Goal: Obtain resource: Download file/media

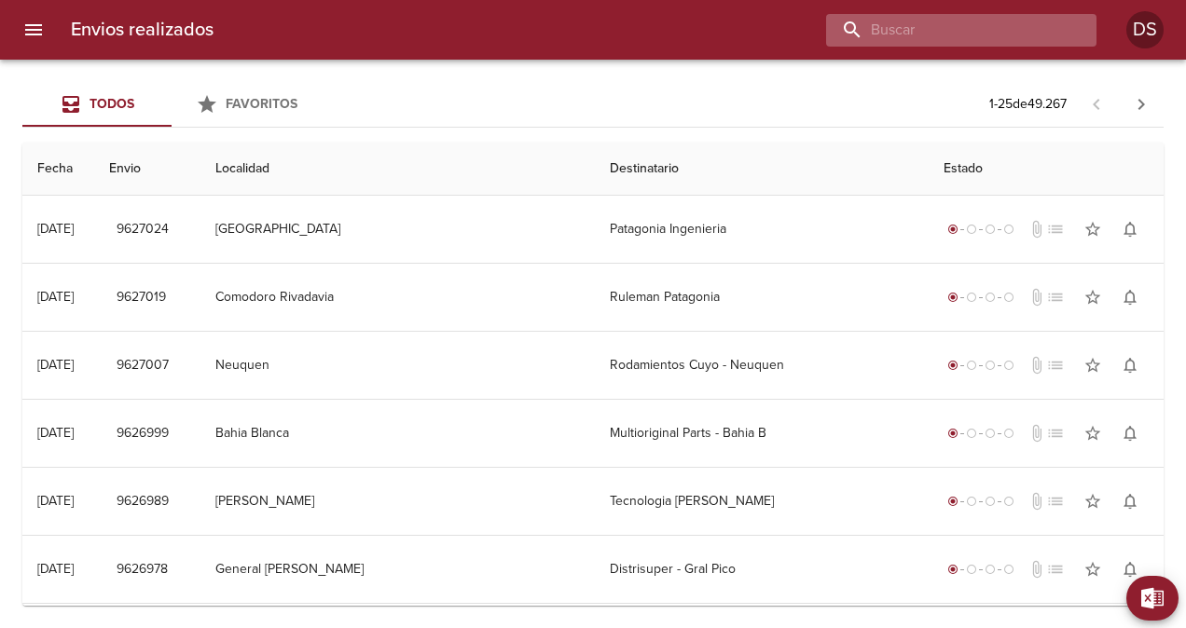
click at [973, 39] on input "buscar" at bounding box center [945, 30] width 239 height 33
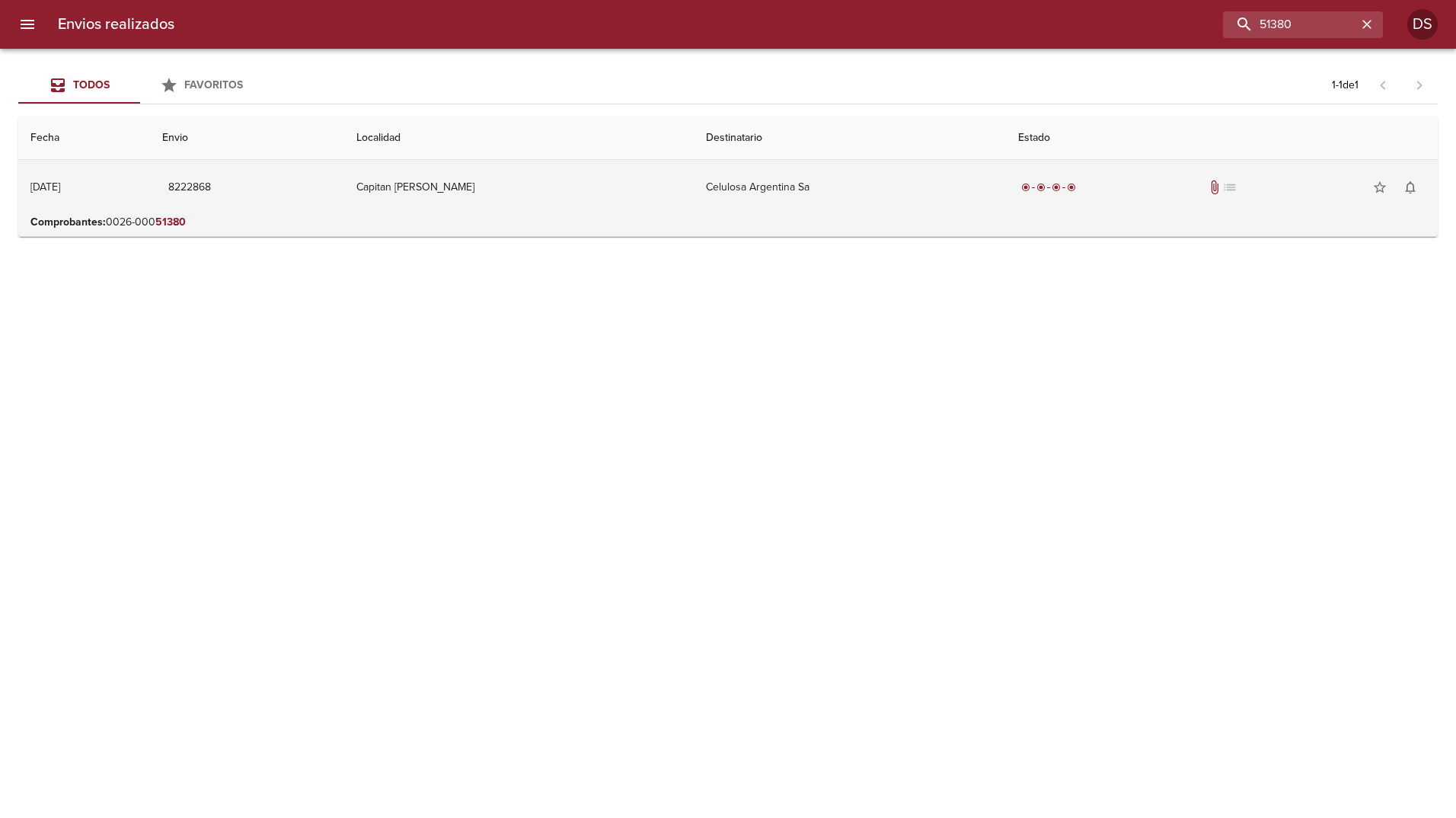
click at [968, 177] on div "radio_button_checked radio_button_checked radio_button_checked radio_button_che…" at bounding box center [1222, 187] width 408 height 30
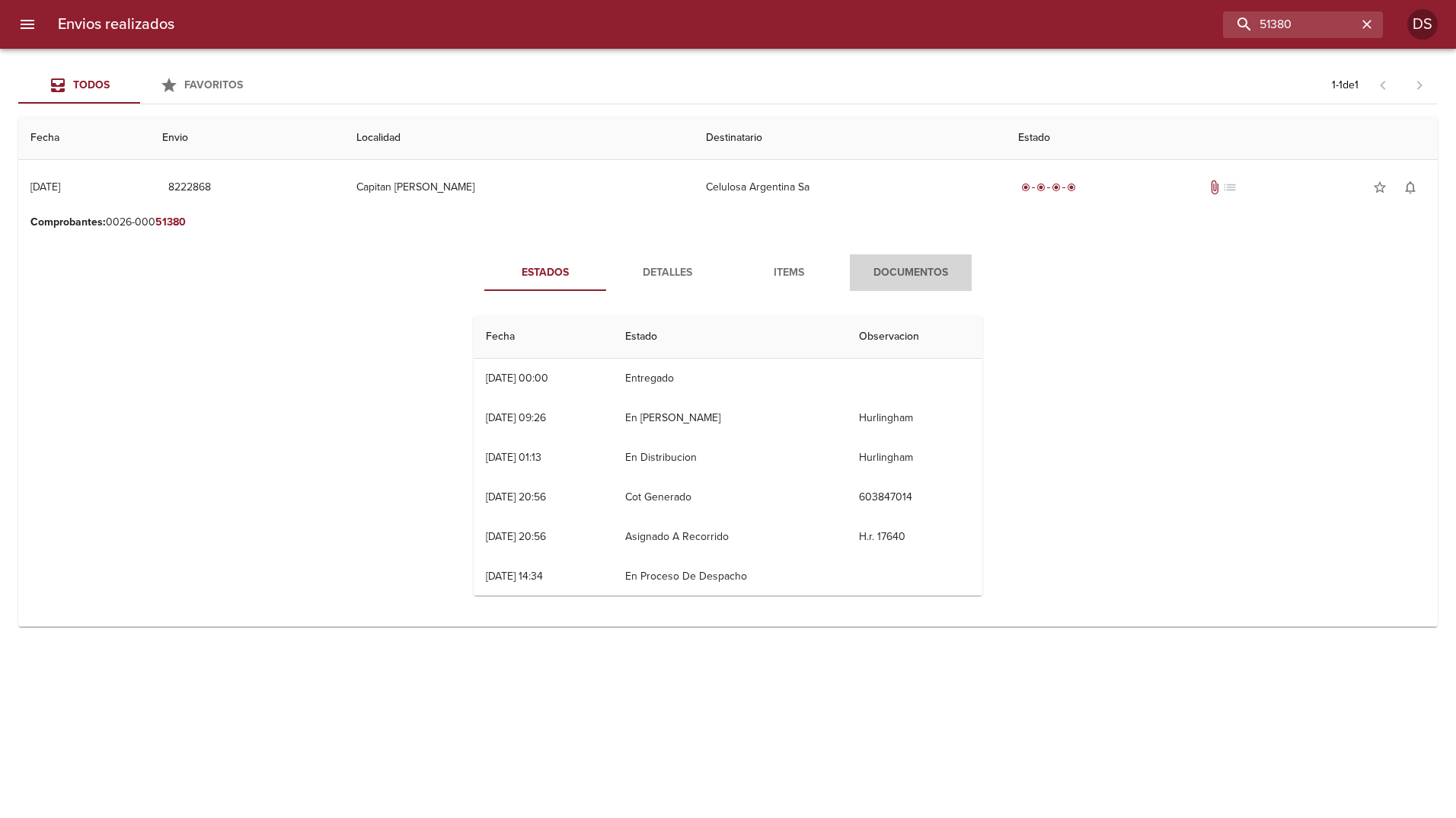
click at [940, 266] on span "Documentos" at bounding box center [910, 272] width 104 height 19
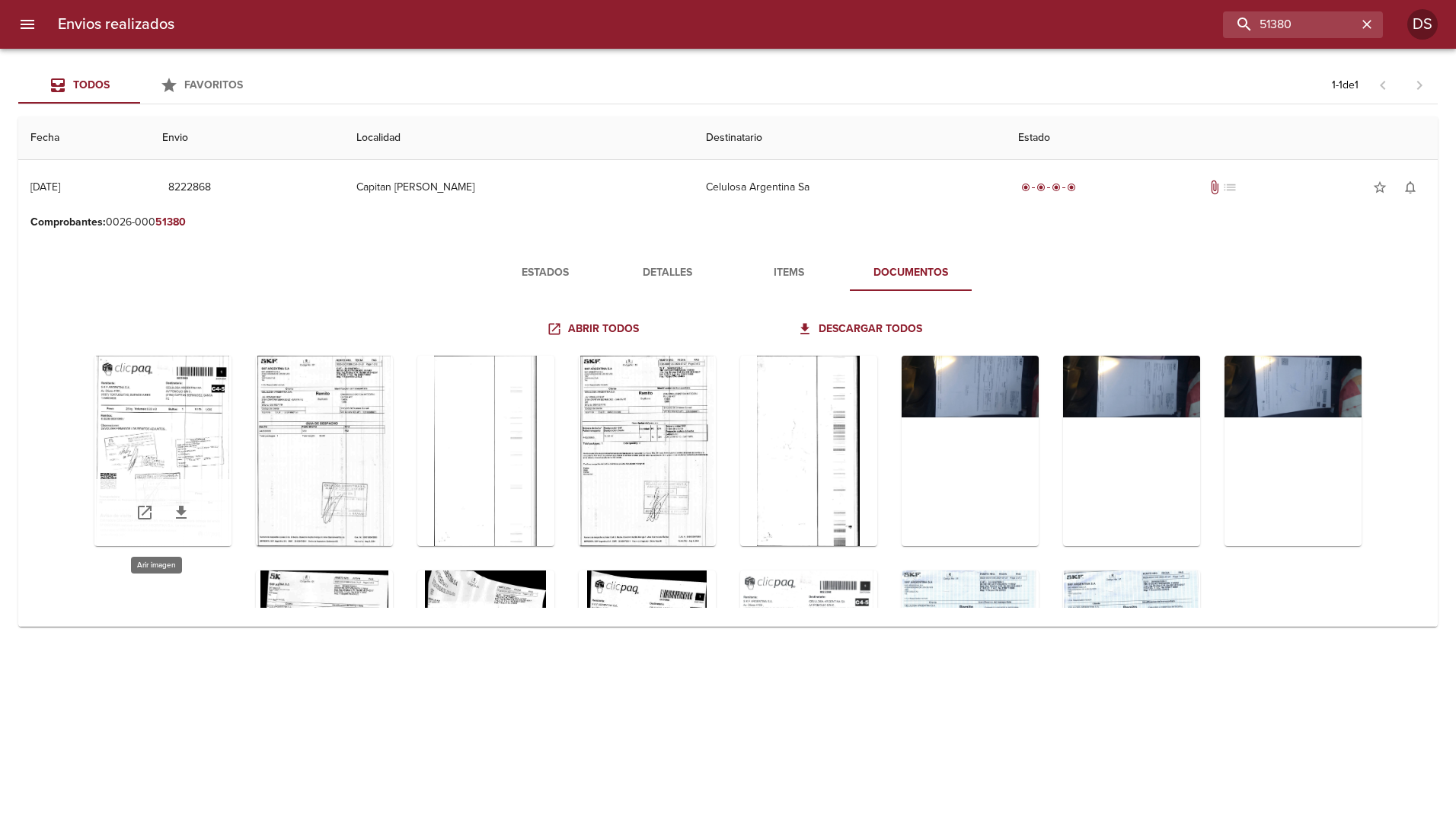
click at [133, 398] on div "Tabla de envíos del cliente" at bounding box center [163, 450] width 137 height 190
click at [167, 382] on div "Tabla de envíos del cliente" at bounding box center [163, 450] width 137 height 190
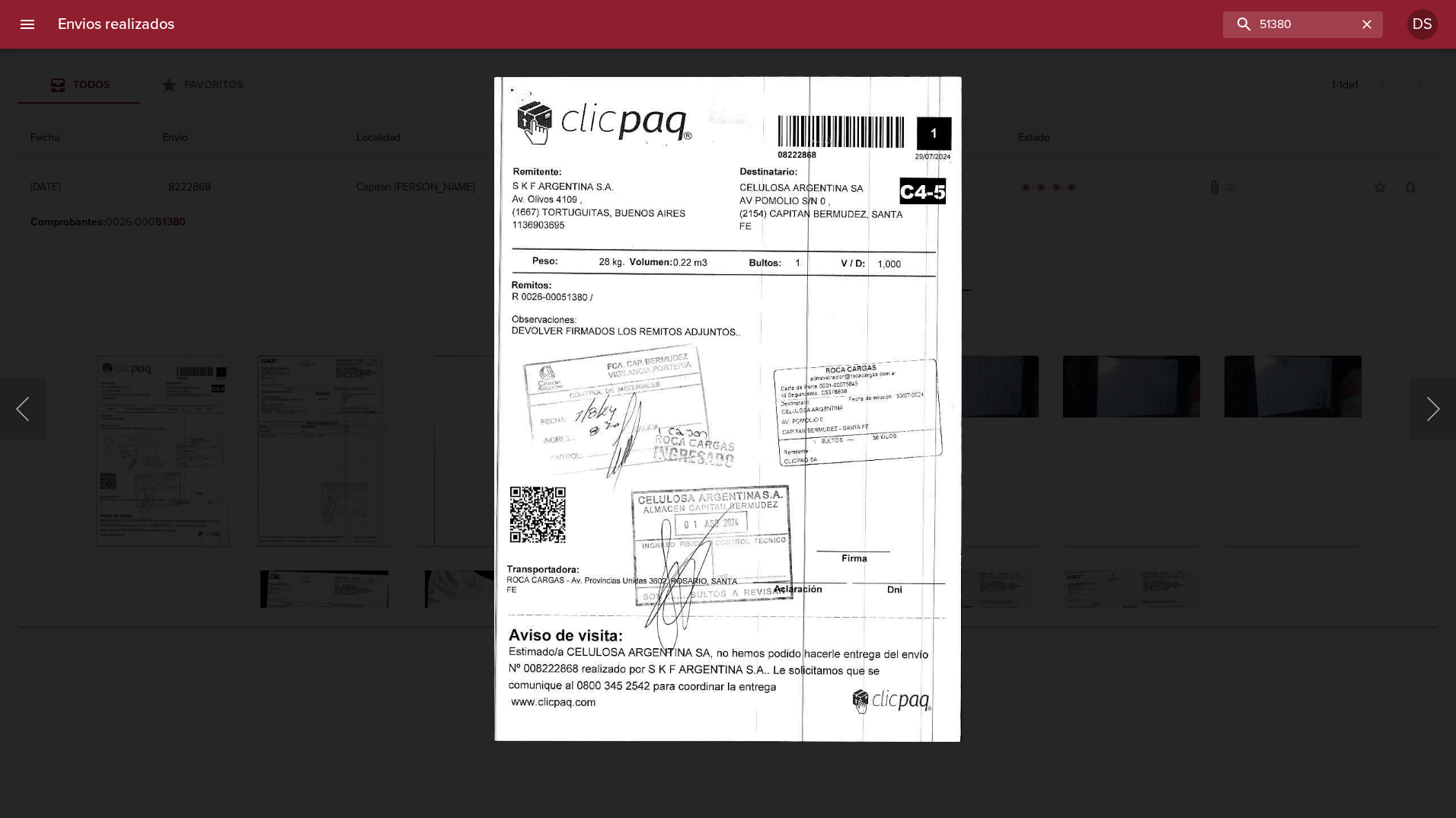
click at [923, 253] on img "Lightbox" at bounding box center [727, 409] width 467 height 666
click at [598, 311] on img "Lightbox" at bounding box center [727, 409] width 467 height 666
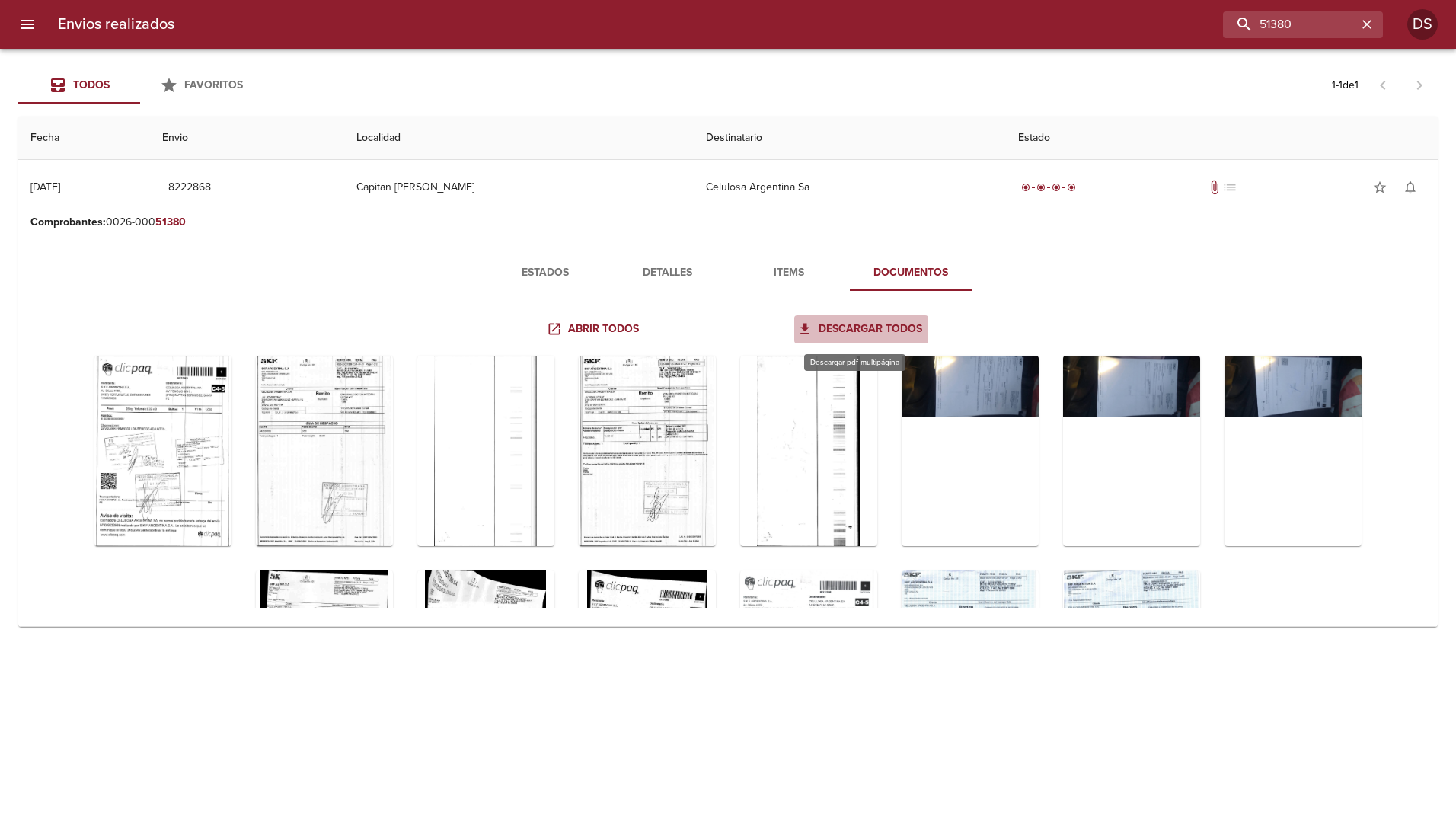
click at [864, 326] on span "Descargar todos" at bounding box center [861, 329] width 122 height 19
click at [968, 22] on input "51380" at bounding box center [1259, 25] width 195 height 27
type input "5"
type input "001638"
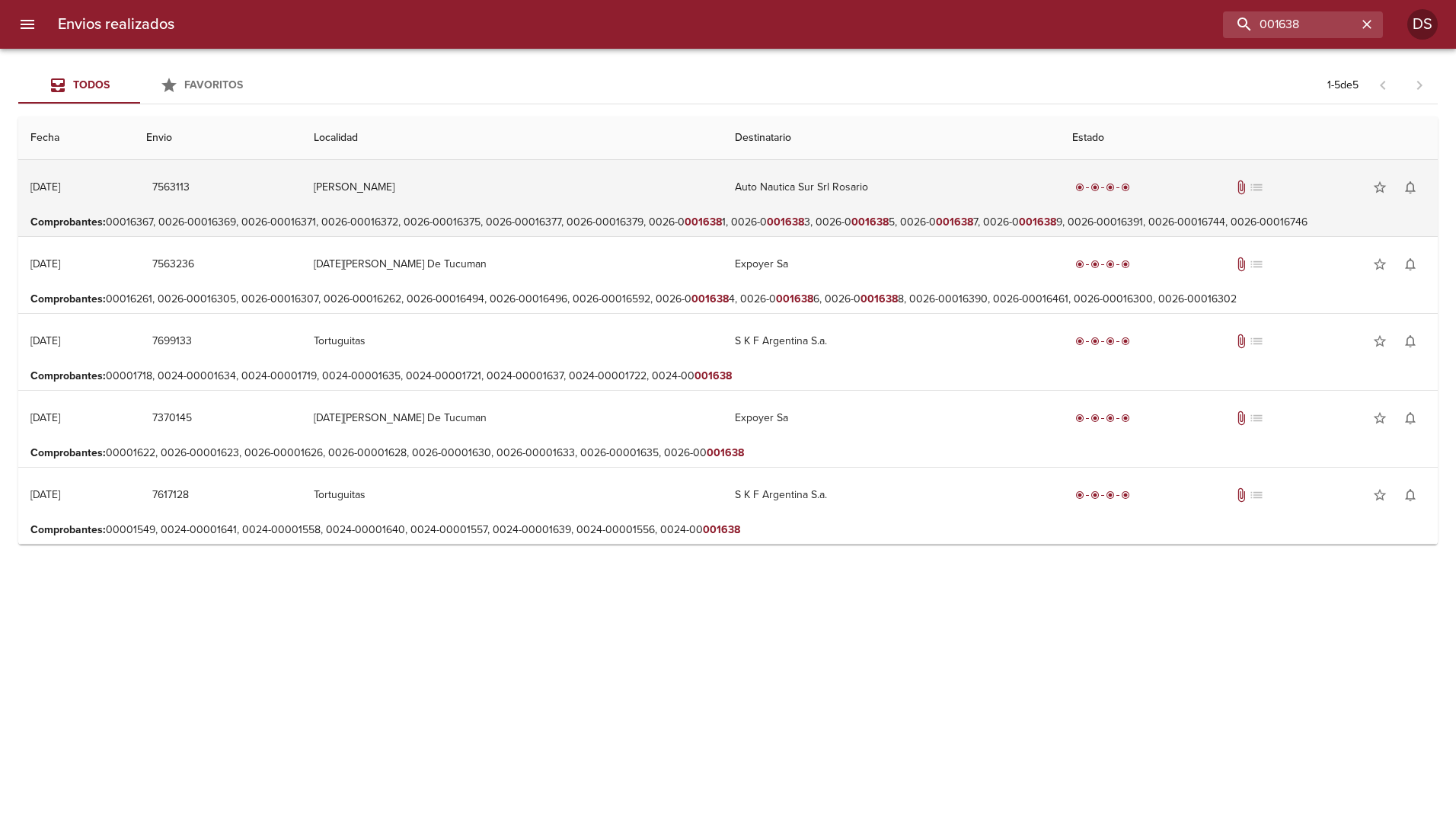
click at [881, 188] on td "Auto Nautica Sur Srl Rosario" at bounding box center [891, 187] width 337 height 55
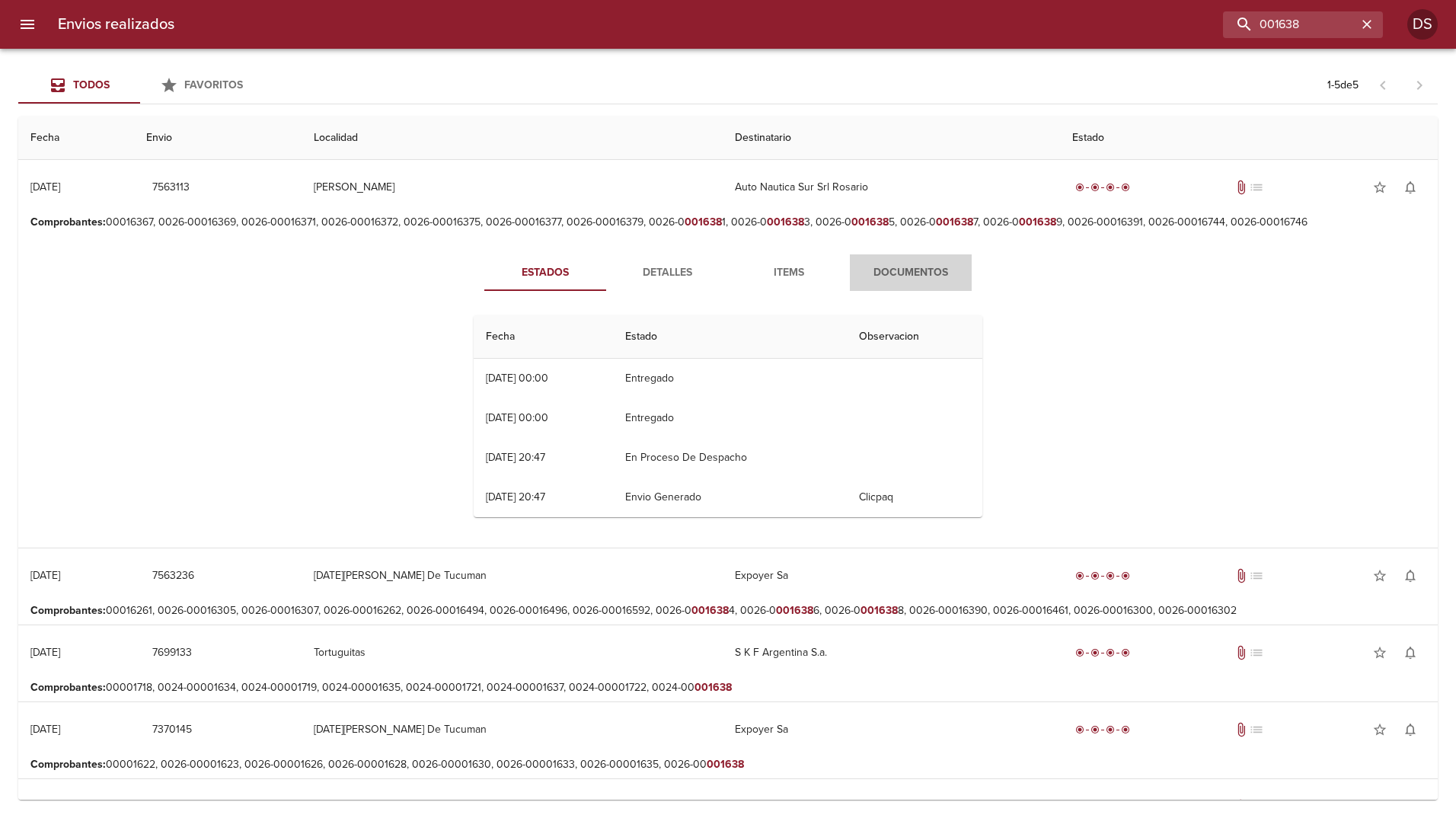
click at [913, 268] on span "Documentos" at bounding box center [910, 272] width 104 height 19
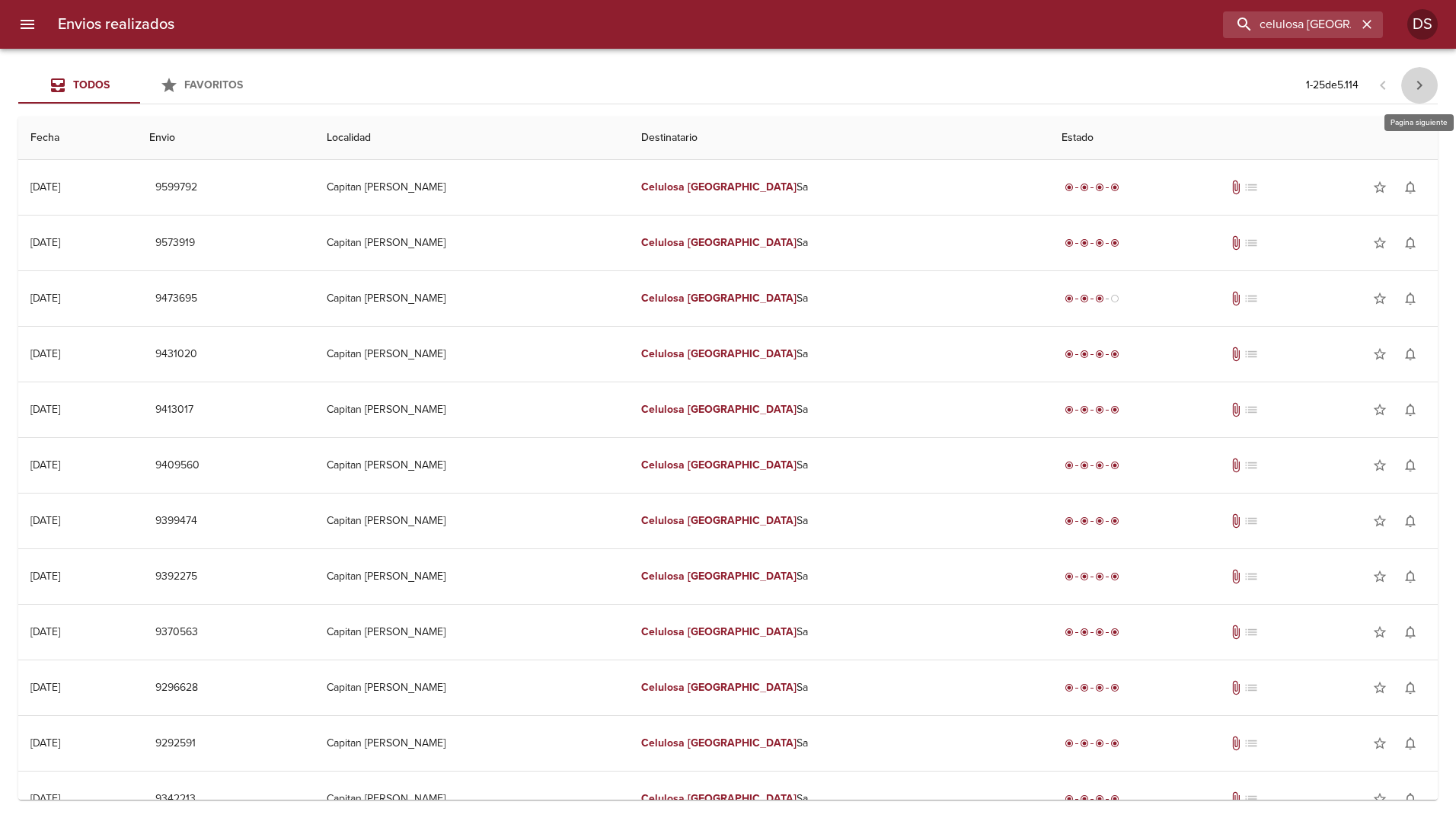
click at [1413, 84] on icon "button" at bounding box center [1419, 85] width 18 height 18
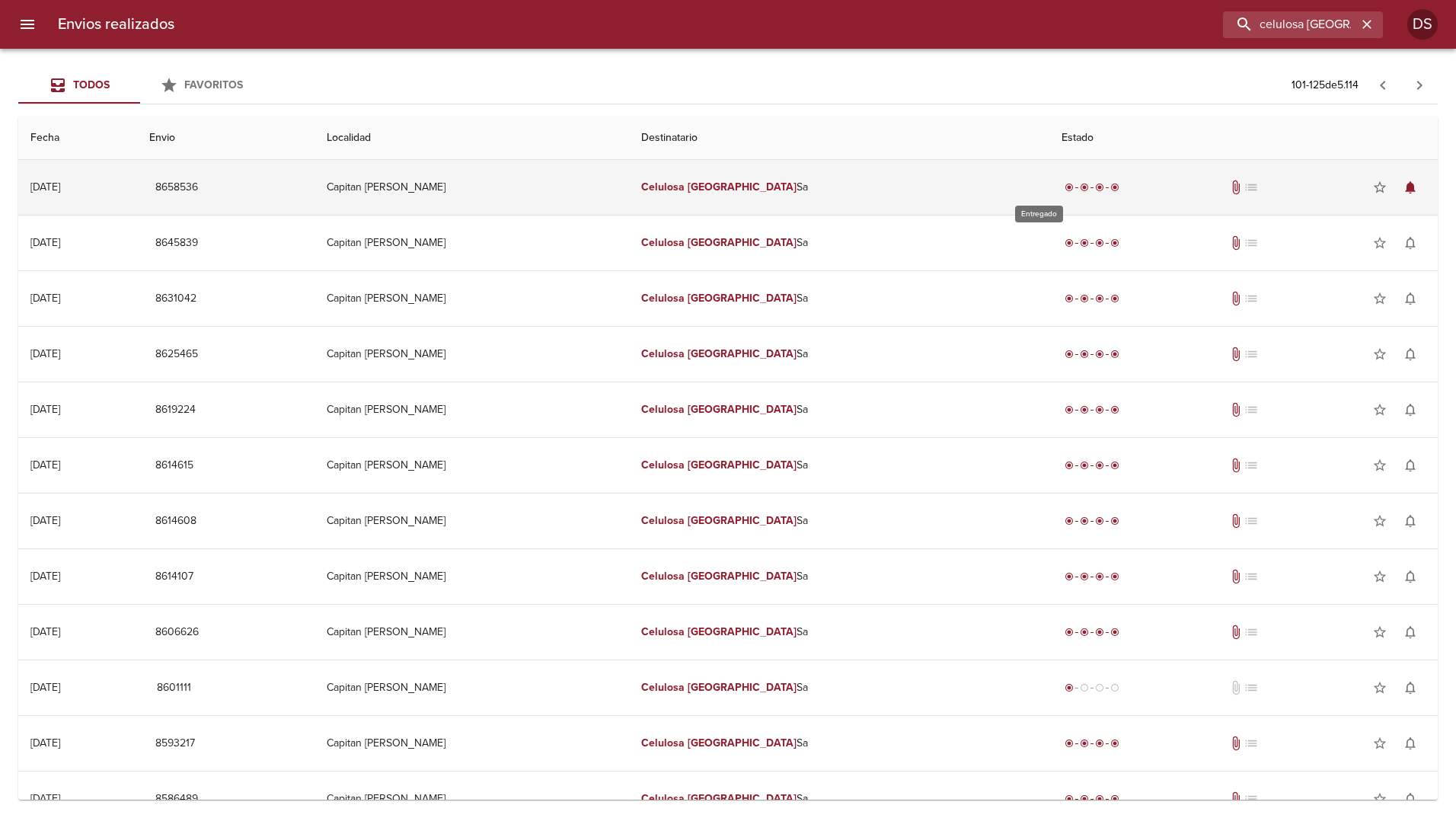
click at [1061, 192] on div "radio_button_checked radio_button_checked radio_button_checked radio_button_che…" at bounding box center [1092, 187] width 61 height 16
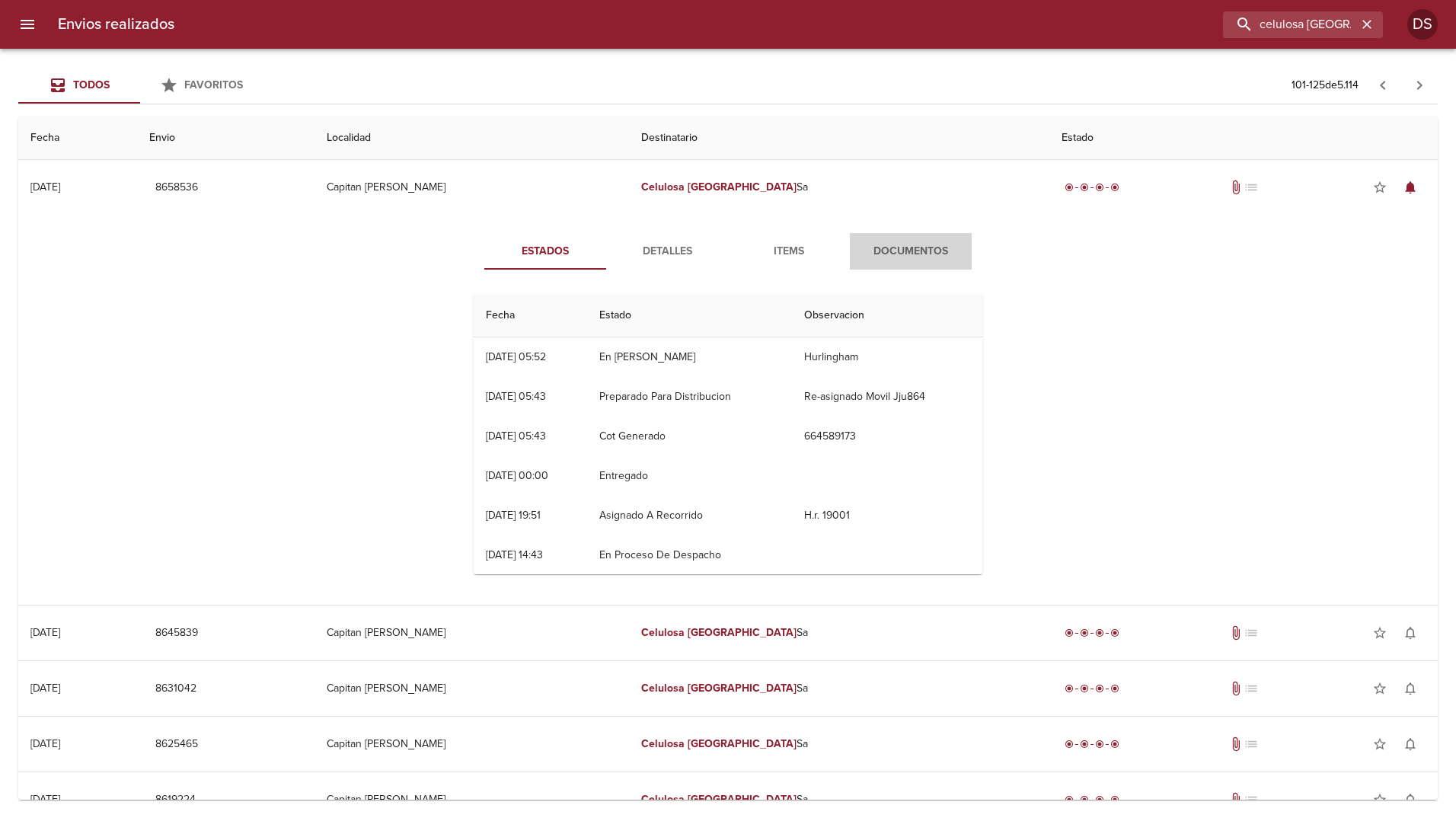
click at [891, 255] on span "Documentos" at bounding box center [910, 251] width 104 height 19
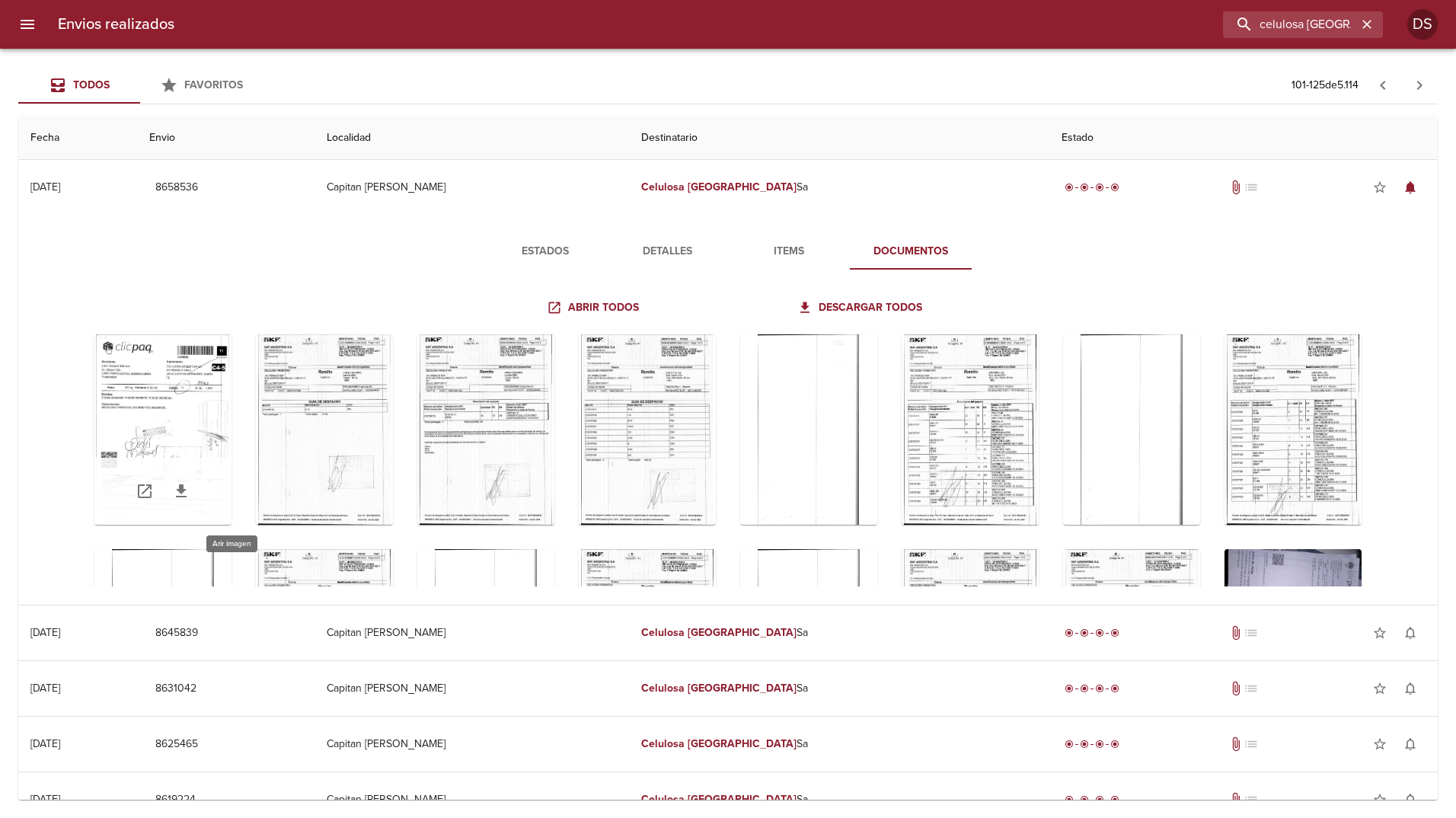
click at [181, 403] on div "Tabla de envíos del cliente" at bounding box center [163, 429] width 137 height 190
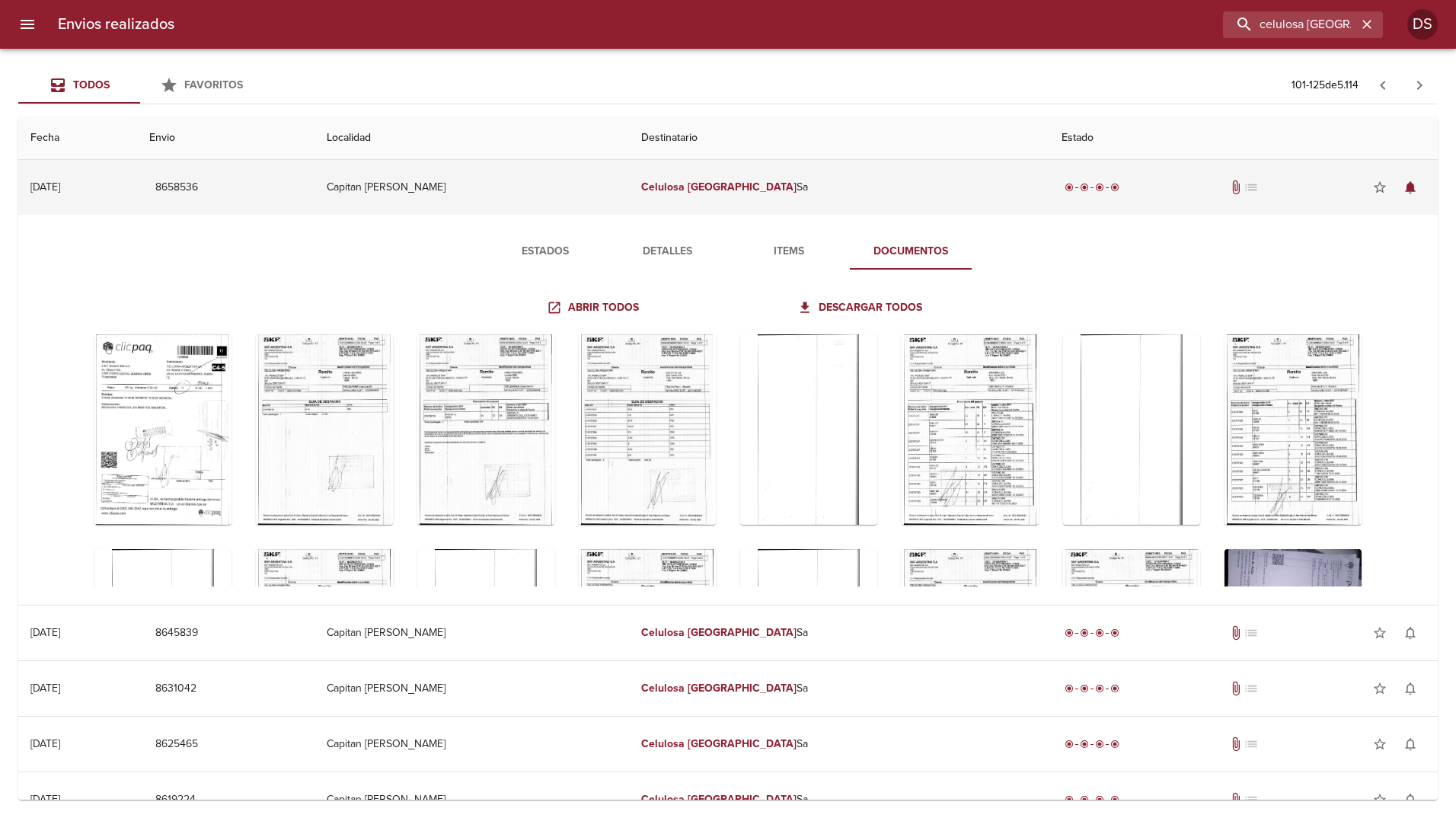
click at [847, 191] on td "Celulosa Argentina Sa" at bounding box center [839, 187] width 420 height 55
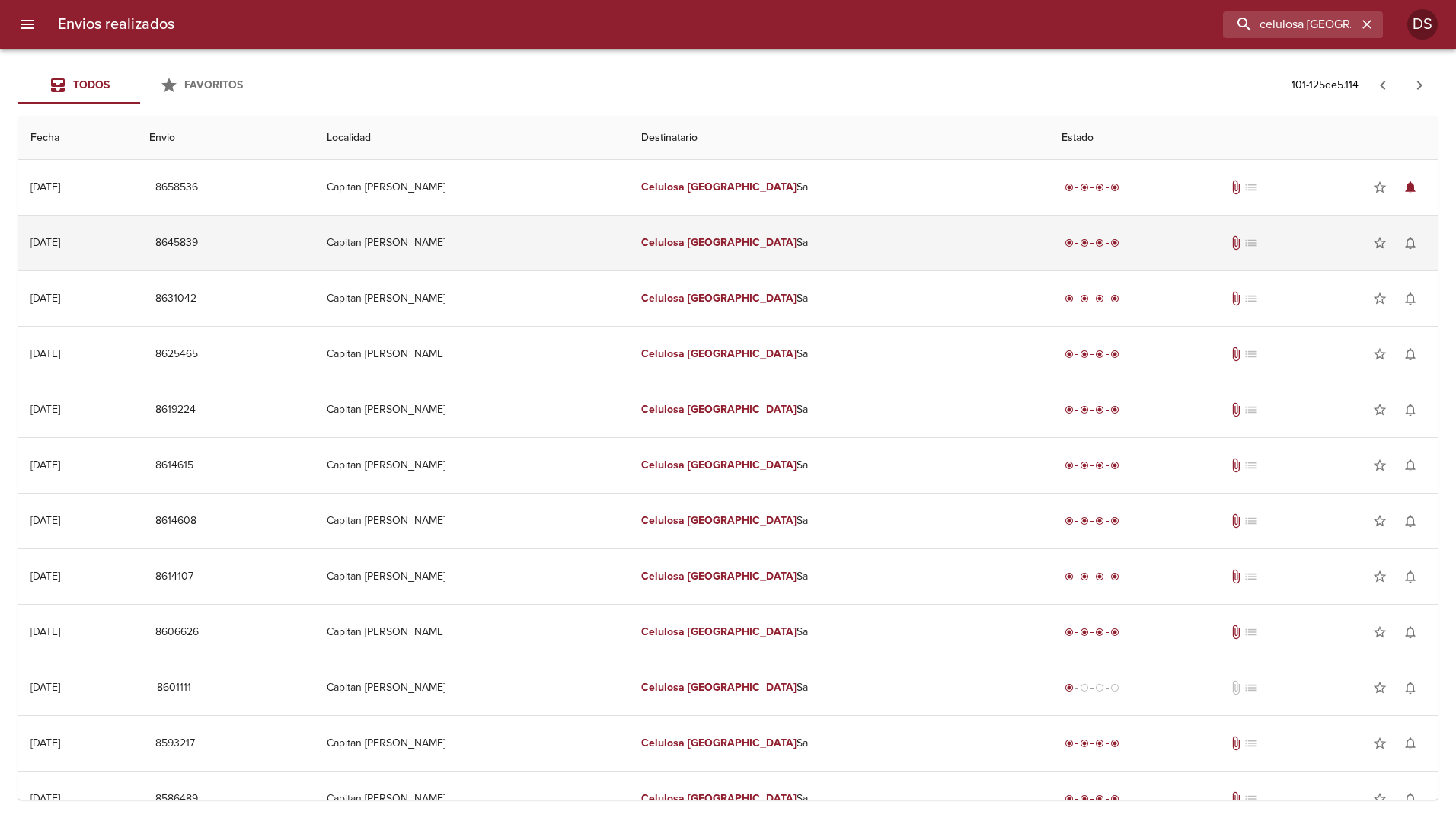
click at [784, 255] on td "Celulosa Argentina Sa" at bounding box center [839, 243] width 420 height 55
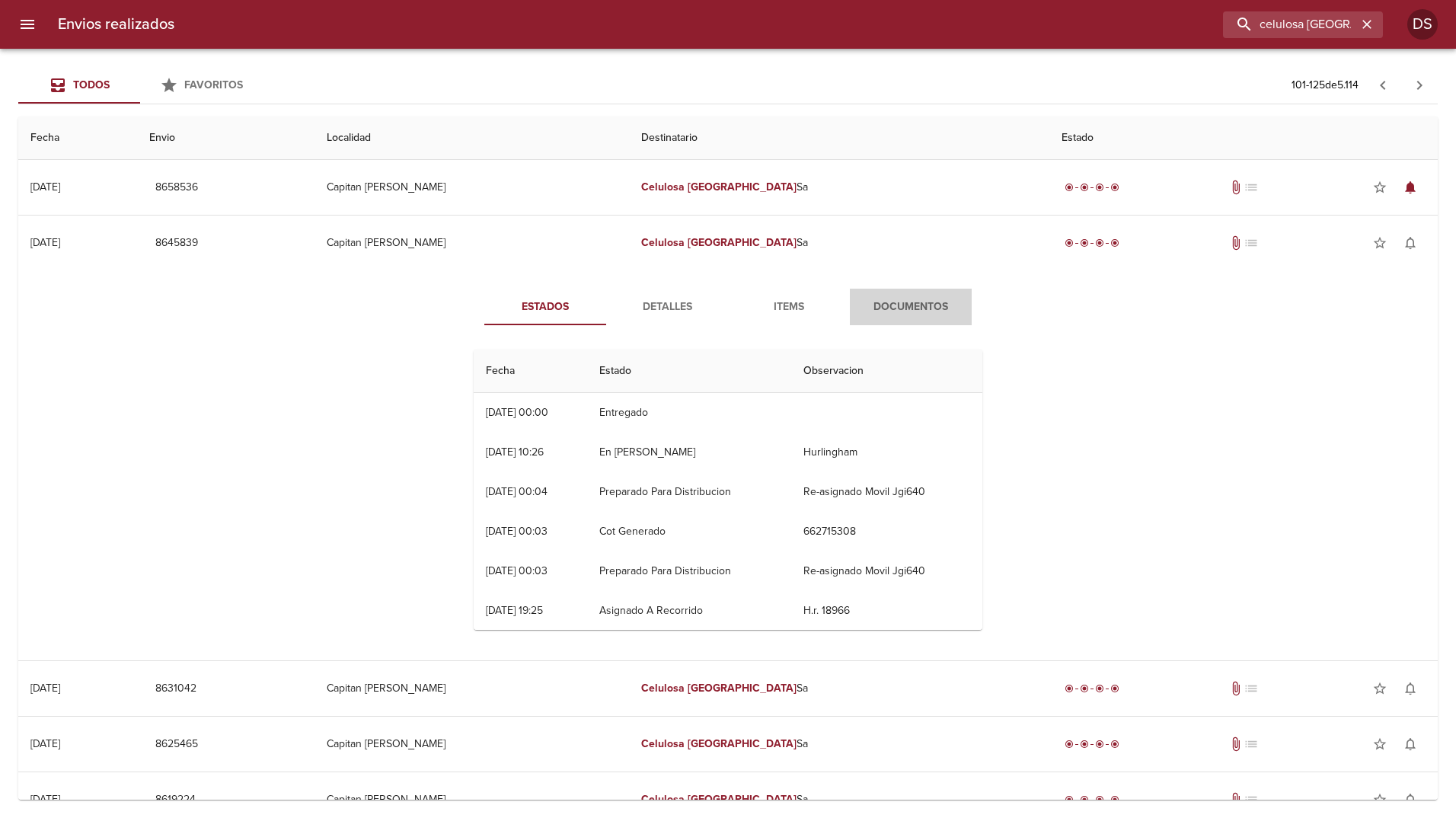
click at [892, 301] on span "Documentos" at bounding box center [910, 306] width 104 height 19
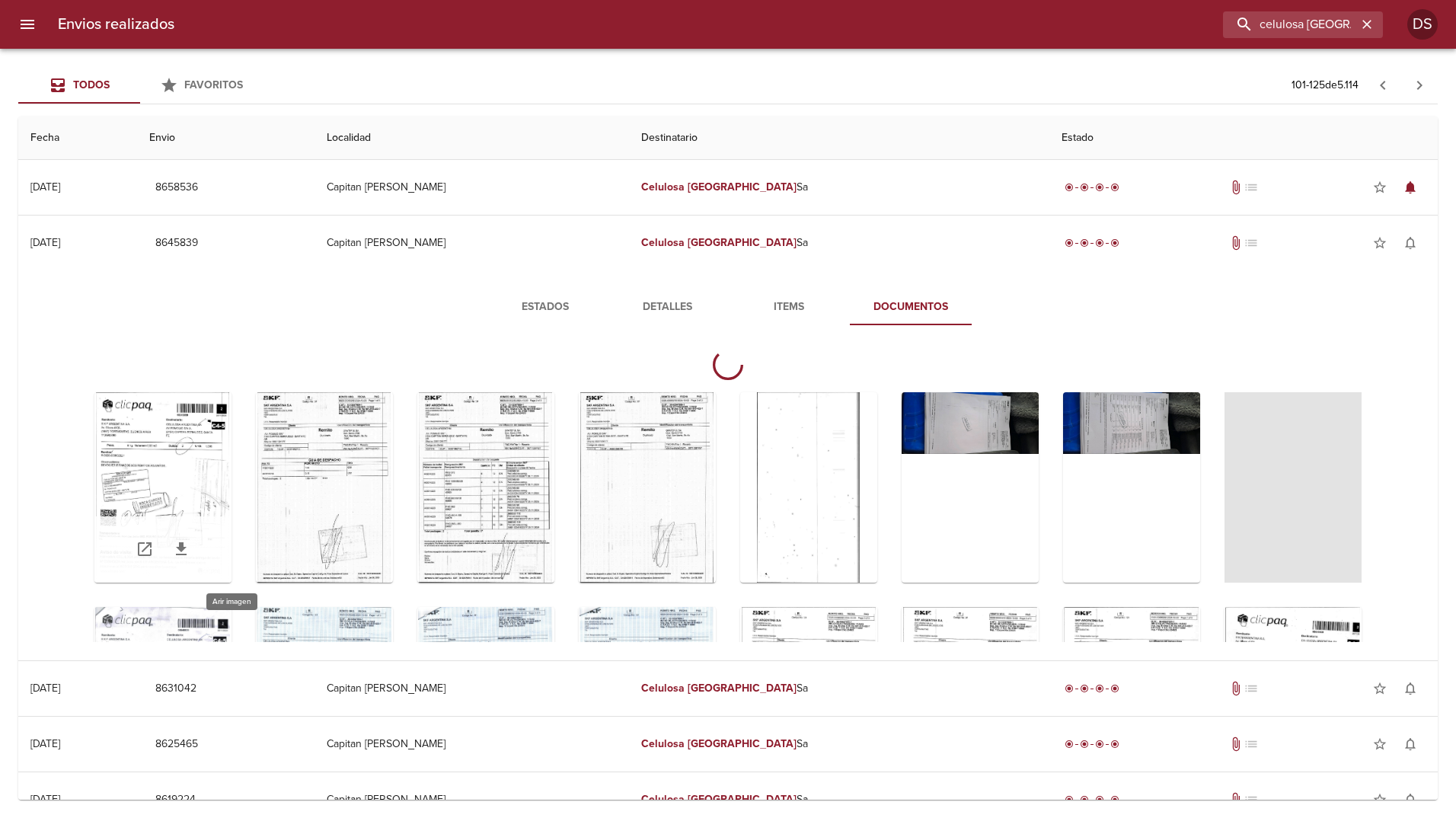
click at [231, 433] on div "Tabla de envíos del cliente" at bounding box center [163, 487] width 137 height 190
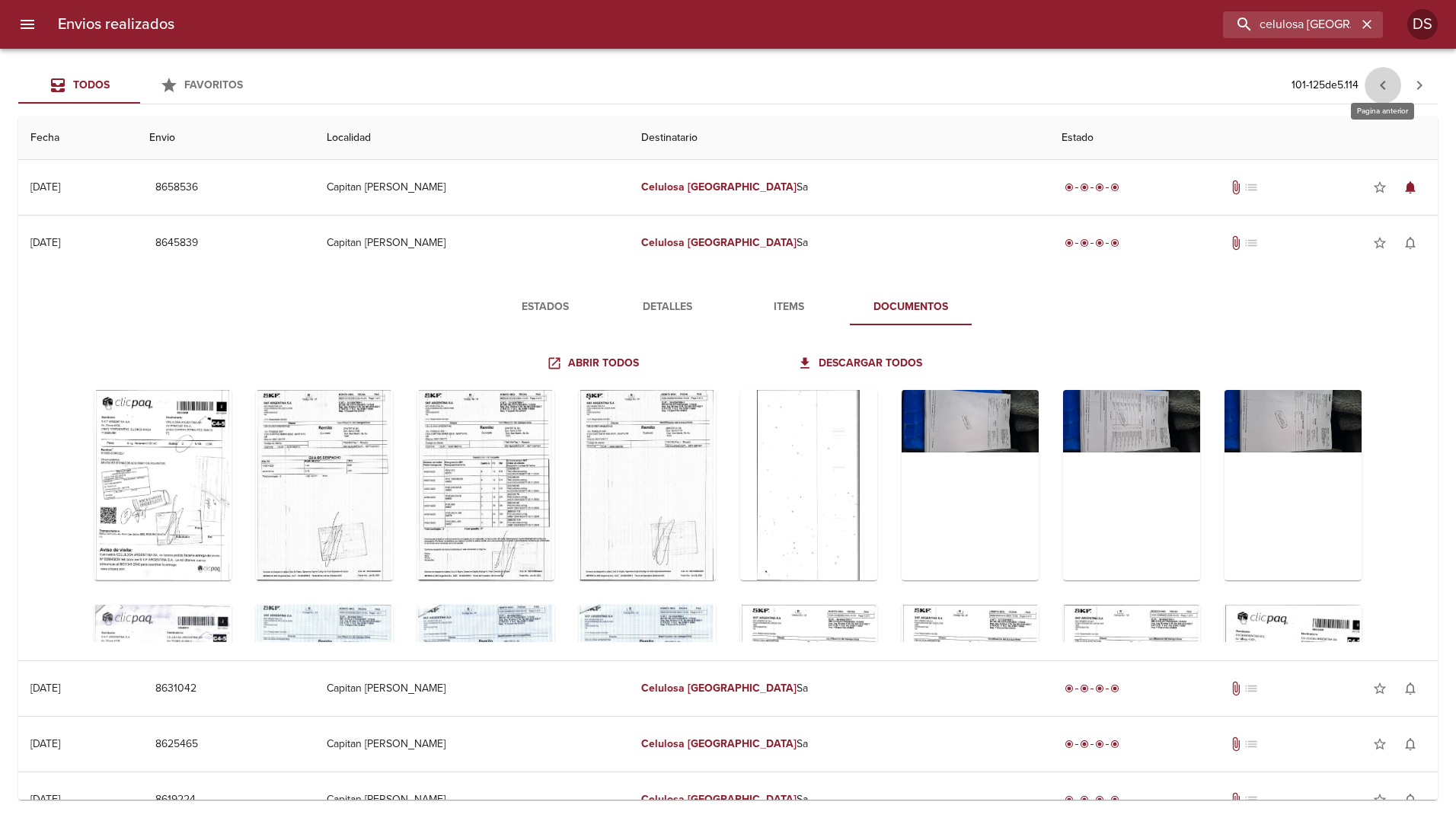
click at [1391, 88] on icon "button" at bounding box center [1382, 85] width 18 height 18
